Goal: Task Accomplishment & Management: Complete application form

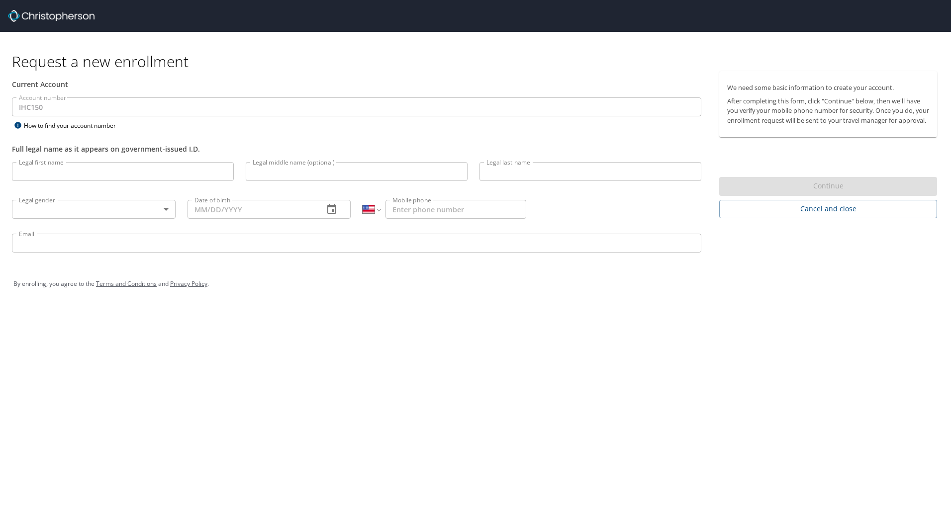
select select "US"
click at [88, 168] on input "Legal first name" at bounding box center [123, 171] width 222 height 19
type input "[PERSON_NAME]"
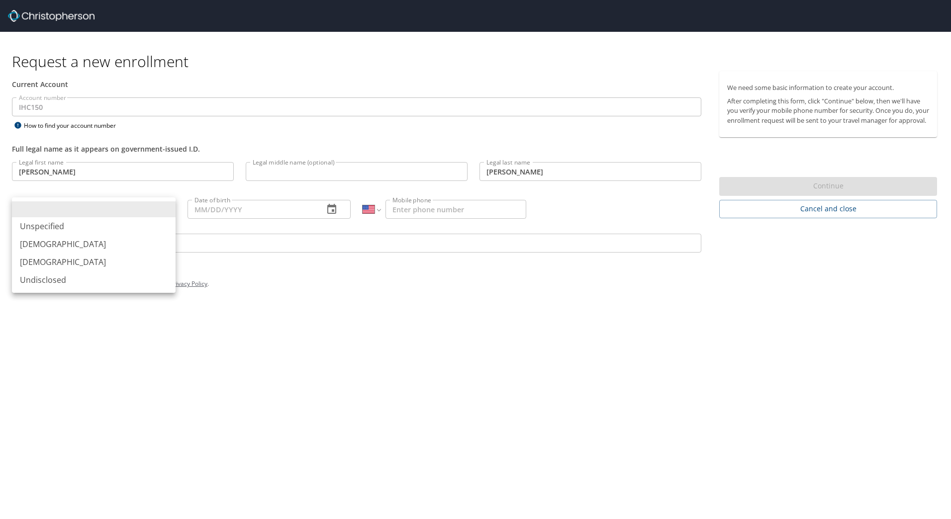
click at [165, 210] on body "Request a new enrollment Current Account Account number IHC150 Account number H…" at bounding box center [475, 259] width 951 height 519
click at [149, 242] on li "[DEMOGRAPHIC_DATA]" at bounding box center [94, 244] width 164 height 18
type input "[DEMOGRAPHIC_DATA]"
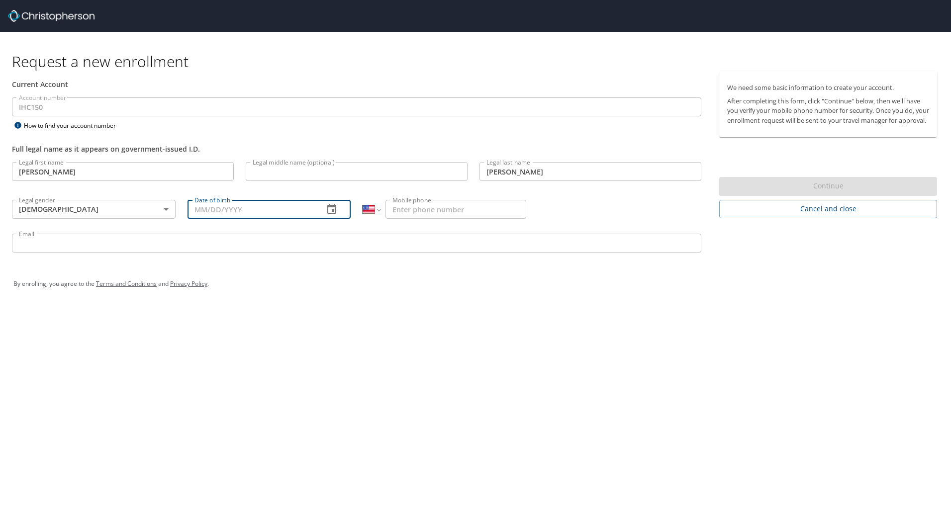
click at [256, 213] on input "Date of birth" at bounding box center [251, 209] width 129 height 19
type input "[DATE]"
type input "[EMAIL_ADDRESS][DOMAIN_NAME]"
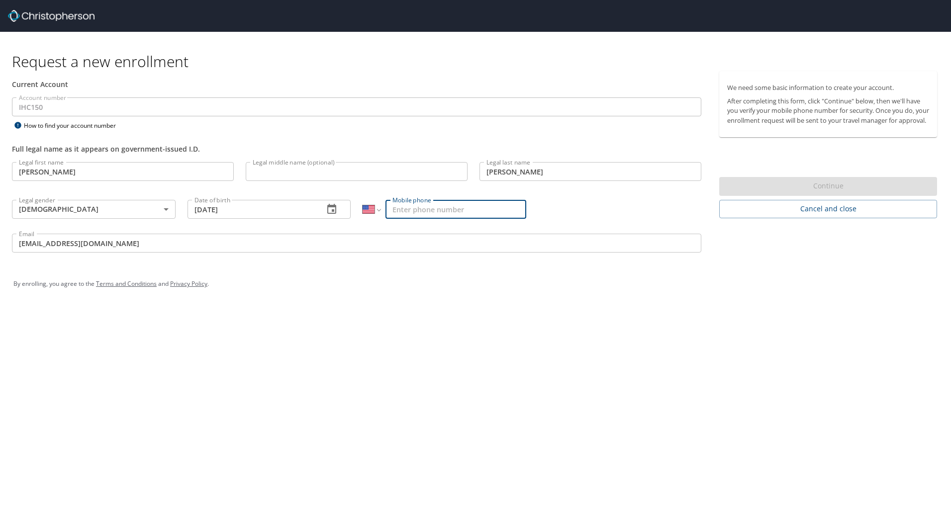
click at [421, 211] on input "Mobile phone" at bounding box center [455, 209] width 141 height 19
type input "[PHONE_NUMBER]"
type input "l"
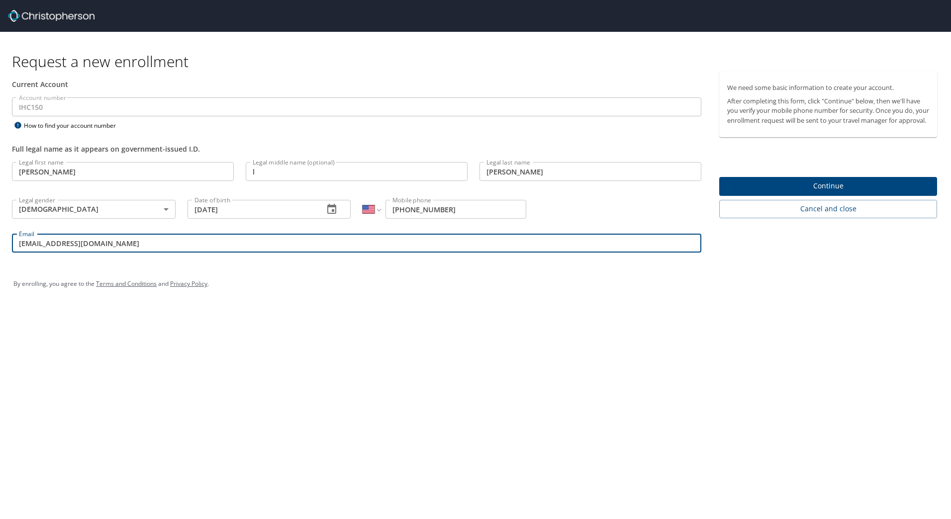
drag, startPoint x: 22, startPoint y: 242, endPoint x: 16, endPoint y: 243, distance: 6.2
click at [16, 243] on input "[EMAIL_ADDRESS][DOMAIN_NAME]" at bounding box center [356, 243] width 689 height 19
type input "[EMAIL_ADDRESS][DOMAIN_NAME]"
click at [275, 359] on div "Request a new enrollment Current Account Account number IHC150 Account number H…" at bounding box center [475, 259] width 951 height 519
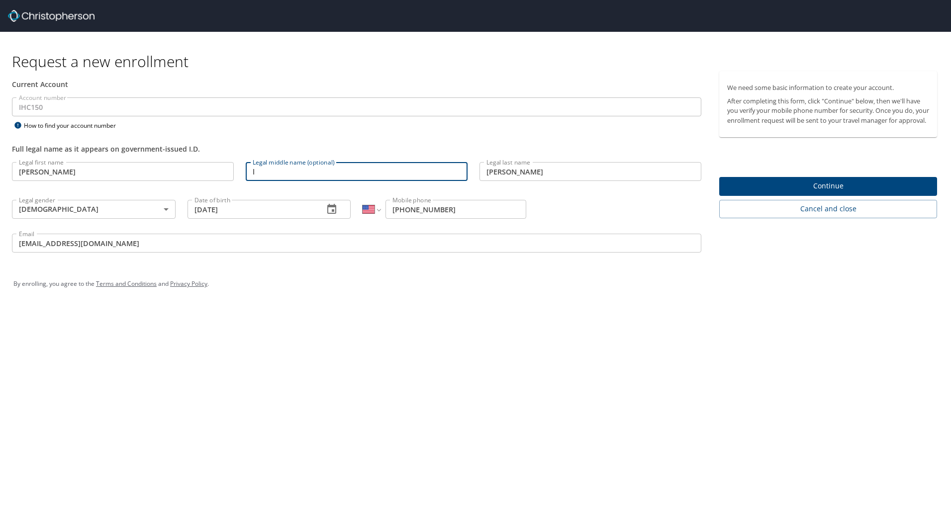
drag, startPoint x: 260, startPoint y: 174, endPoint x: 246, endPoint y: 174, distance: 13.9
click at [246, 174] on input "l" at bounding box center [357, 171] width 222 height 19
type input "[PERSON_NAME]"
click at [565, 140] on div "Full legal name as it appears on government-issued I.D." at bounding box center [356, 144] width 701 height 24
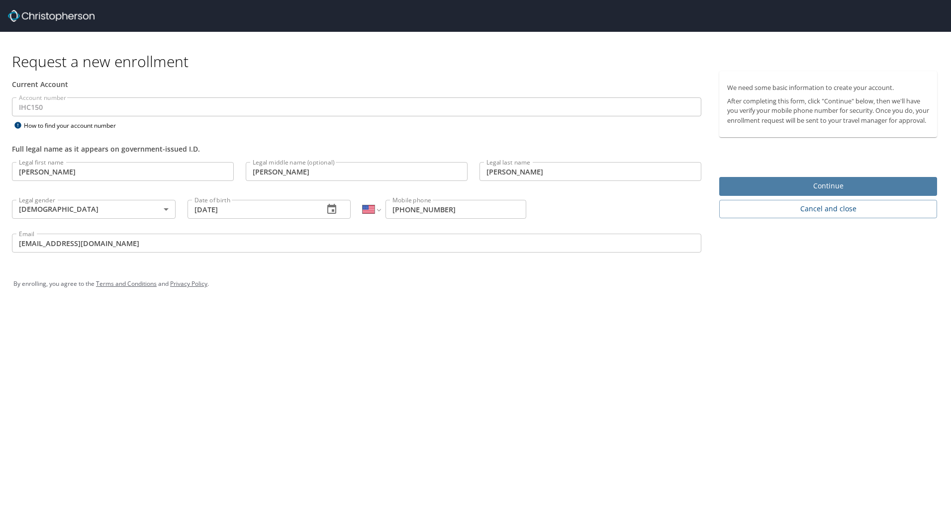
click at [830, 190] on span "Continue" at bounding box center [828, 186] width 202 height 12
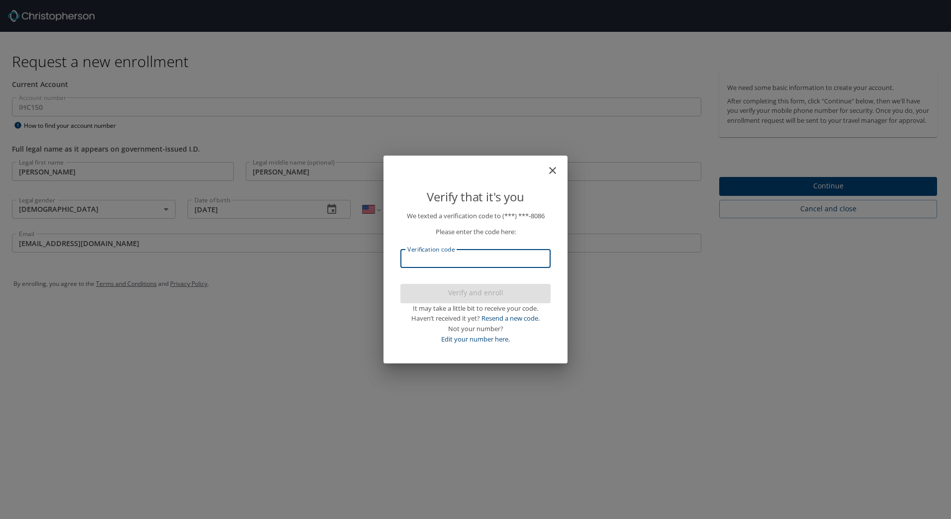
click at [536, 259] on input "Verification code" at bounding box center [475, 258] width 150 height 19
type input "415354"
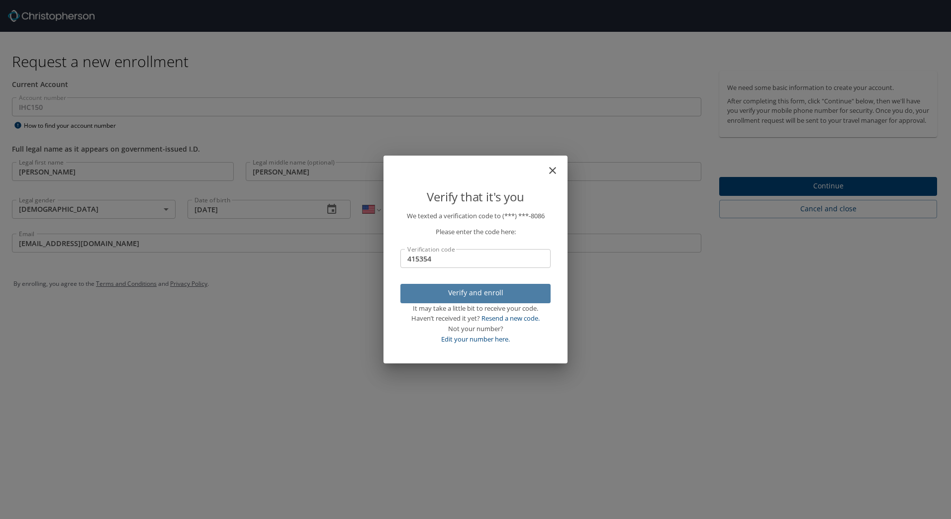
click at [462, 290] on span "Verify and enroll" at bounding box center [475, 293] width 134 height 12
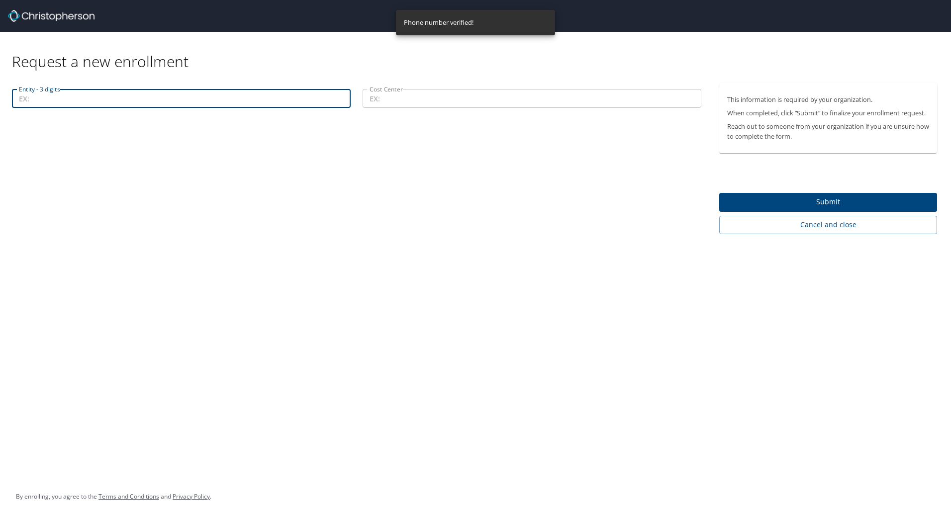
click at [243, 98] on input "Entity - 3 digits" at bounding box center [181, 98] width 339 height 19
type input "00207"
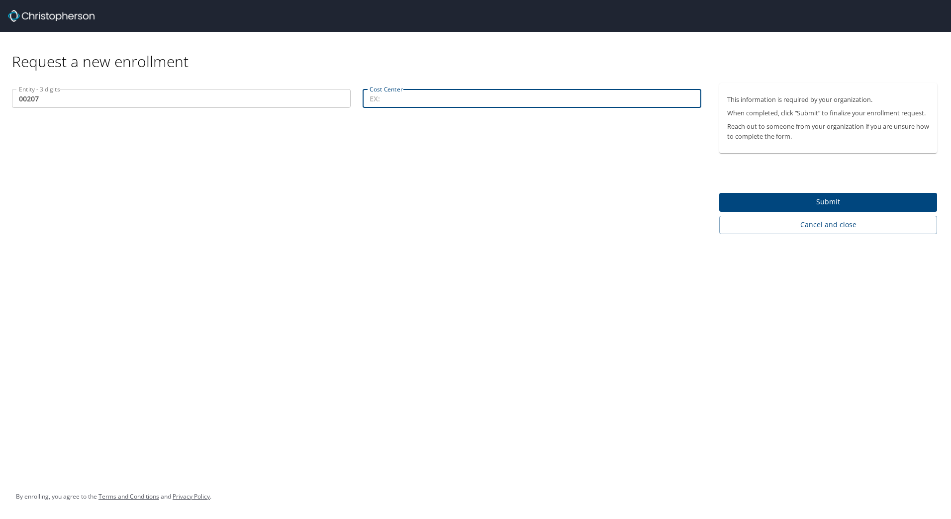
click at [390, 97] on input "Cost Center" at bounding box center [532, 98] width 339 height 19
type input "33401"
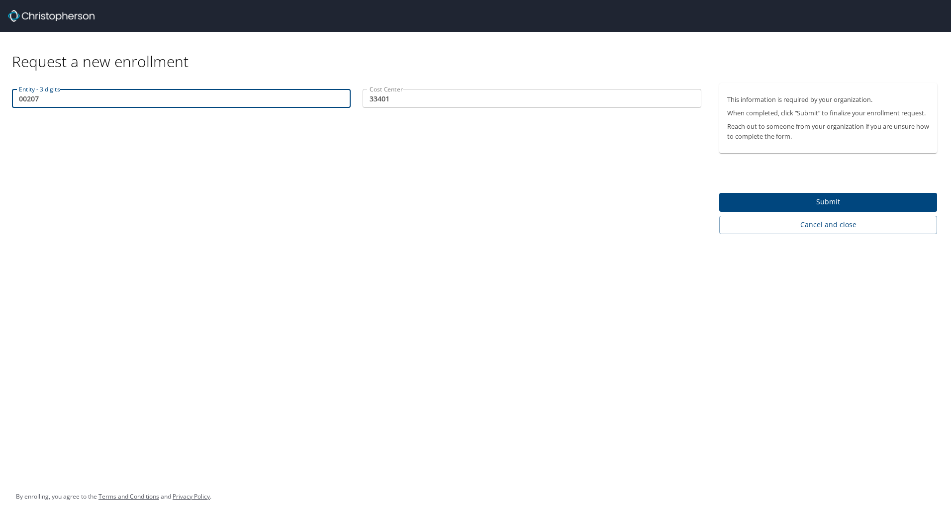
drag, startPoint x: 52, startPoint y: 96, endPoint x: 14, endPoint y: 100, distance: 38.5
click at [14, 100] on input "00207" at bounding box center [181, 98] width 339 height 19
type input "00101"
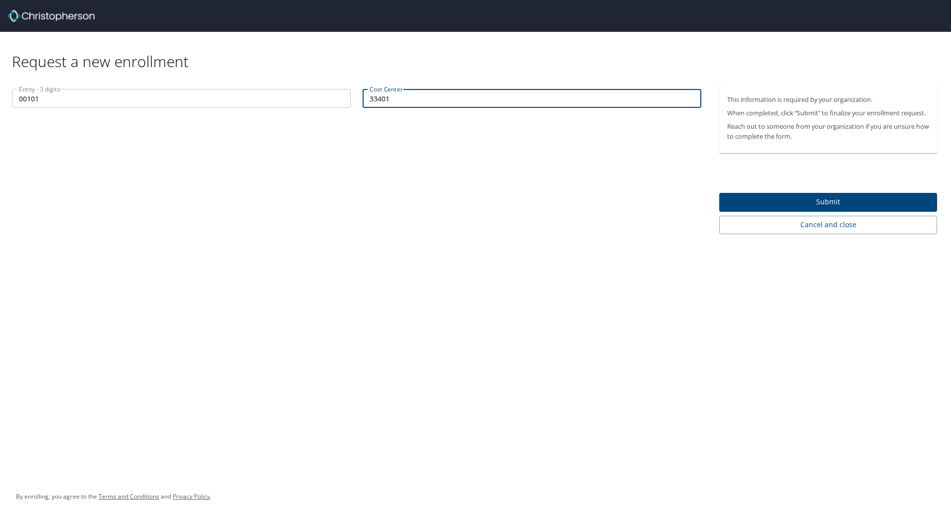
drag, startPoint x: 396, startPoint y: 97, endPoint x: 364, endPoint y: 97, distance: 32.8
click at [364, 97] on input "33401" at bounding box center [532, 98] width 339 height 19
type input "77603"
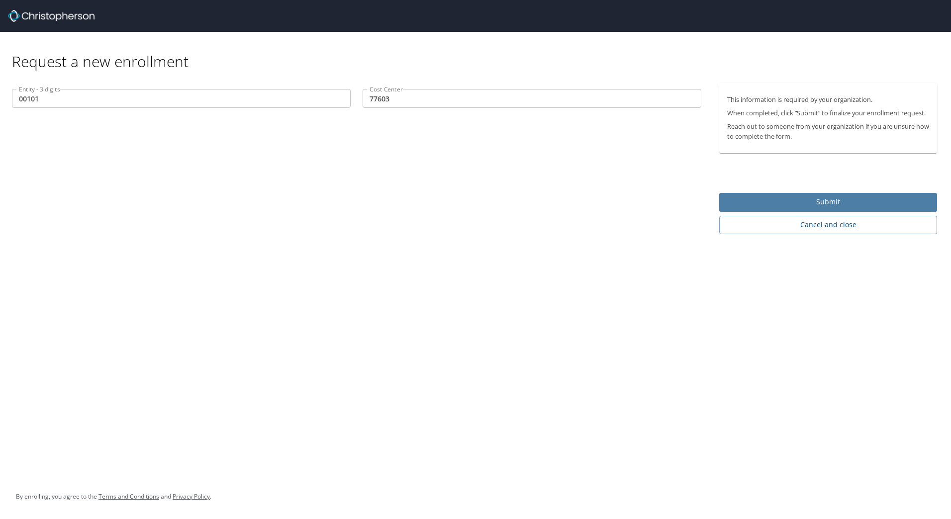
click at [778, 202] on span "Submit" at bounding box center [828, 202] width 202 height 12
